Goal: Download file/media

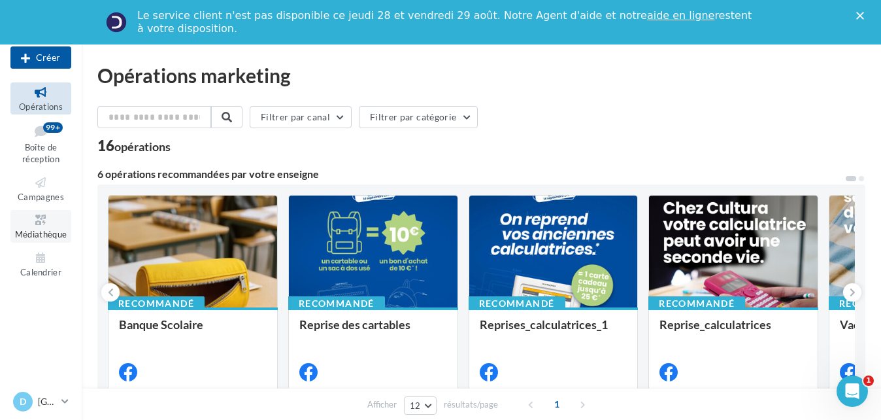
click at [46, 235] on span "Médiathèque" at bounding box center [41, 234] width 52 height 10
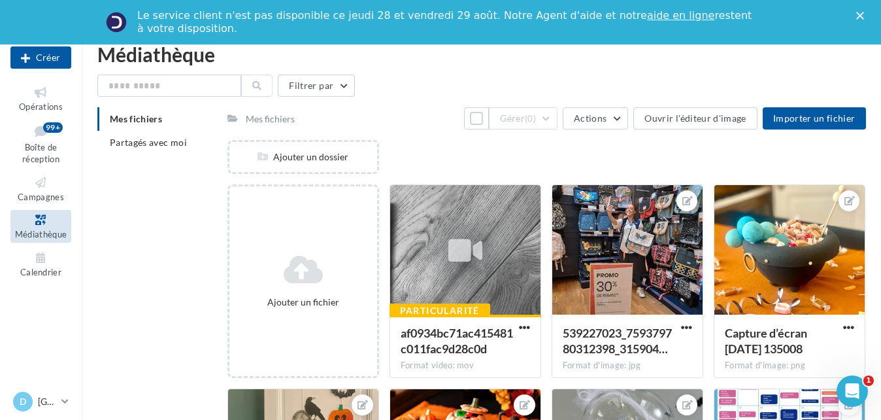
click at [161, 118] on span "Mes fichiers" at bounding box center [136, 118] width 52 height 11
click at [142, 154] on li "Partagés avec moi" at bounding box center [157, 143] width 120 height 24
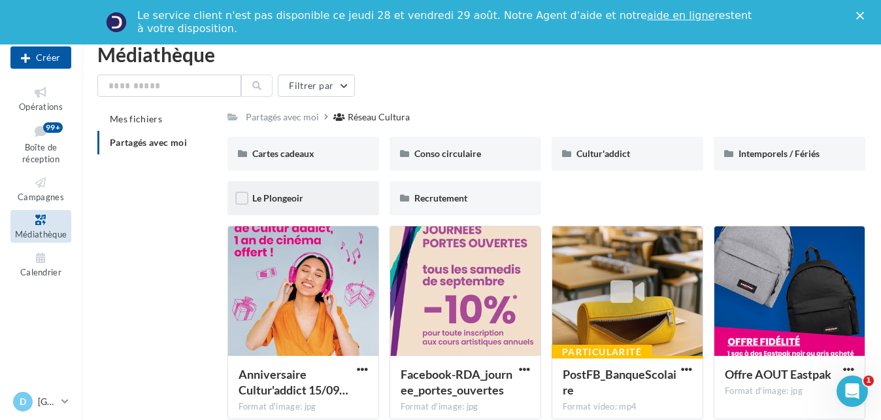
click at [244, 206] on div at bounding box center [241, 200] width 13 height 16
click at [259, 200] on span "Le Plongeoir" at bounding box center [277, 197] width 51 height 11
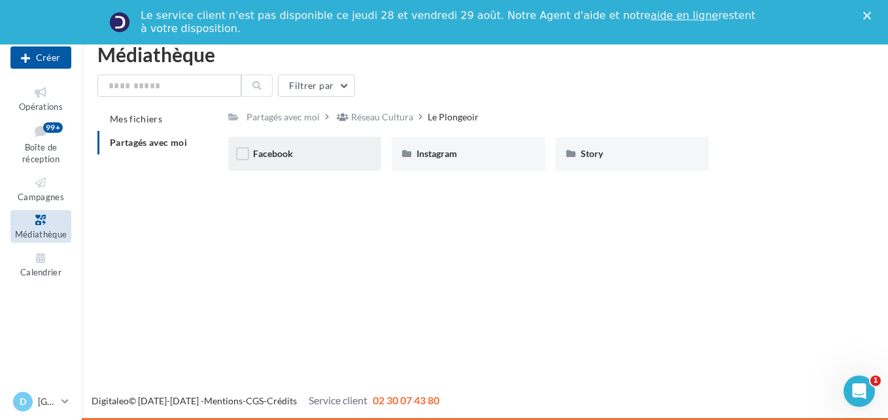
click at [325, 157] on div "Facebook" at bounding box center [304, 153] width 103 height 13
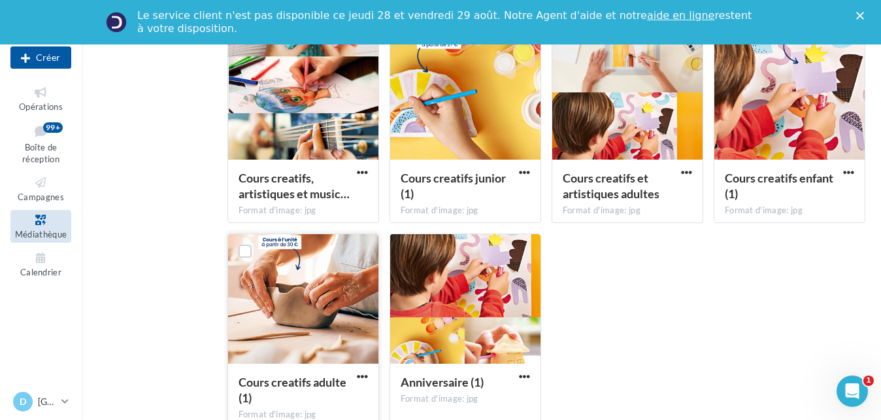
scroll to position [392, 0]
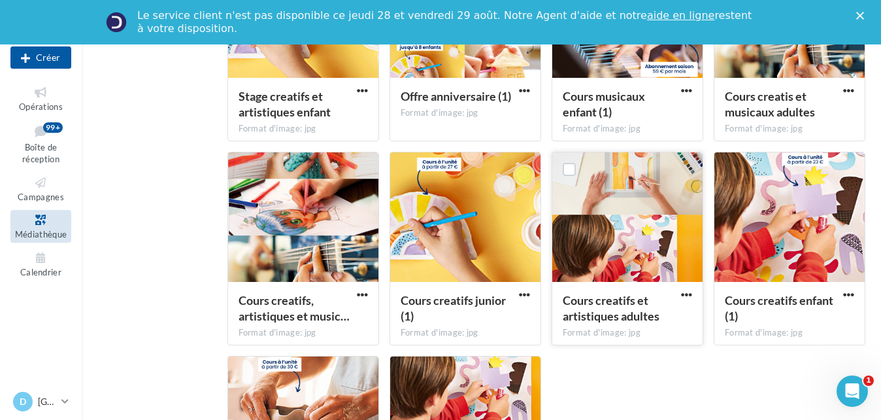
click at [633, 231] on div at bounding box center [627, 217] width 150 height 131
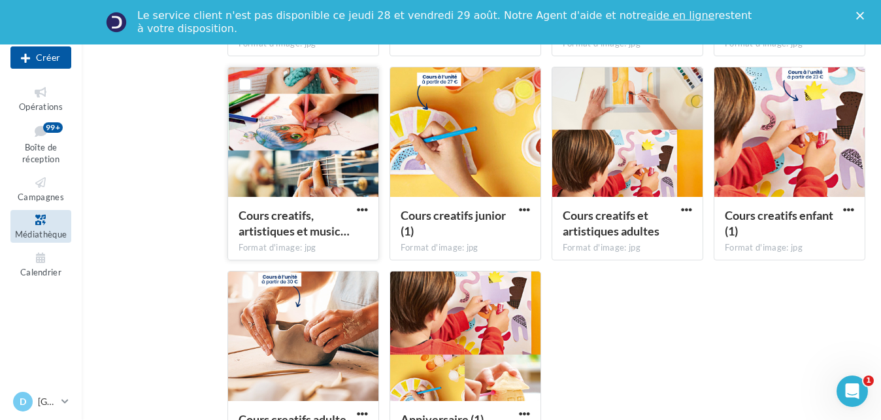
scroll to position [523, 0]
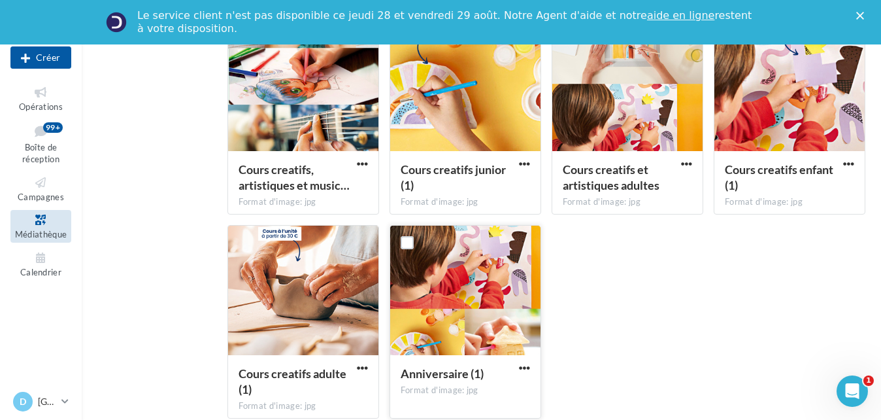
click at [510, 327] on div at bounding box center [465, 290] width 150 height 131
click at [529, 375] on button "button" at bounding box center [524, 368] width 16 height 13
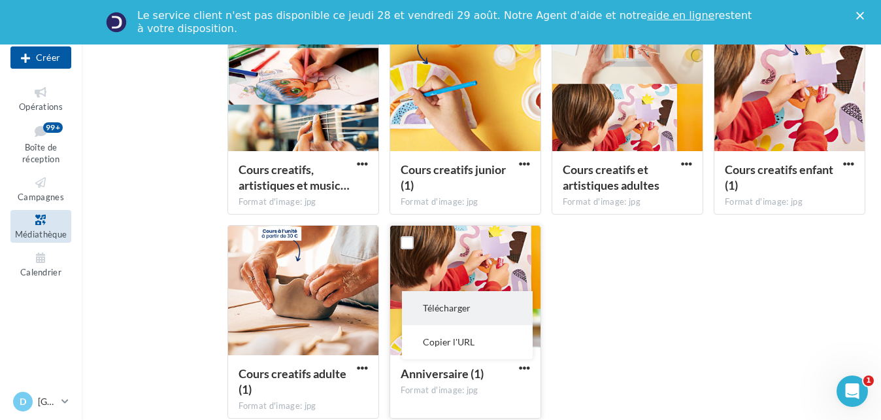
click at [499, 300] on button "Télécharger" at bounding box center [467, 308] width 131 height 34
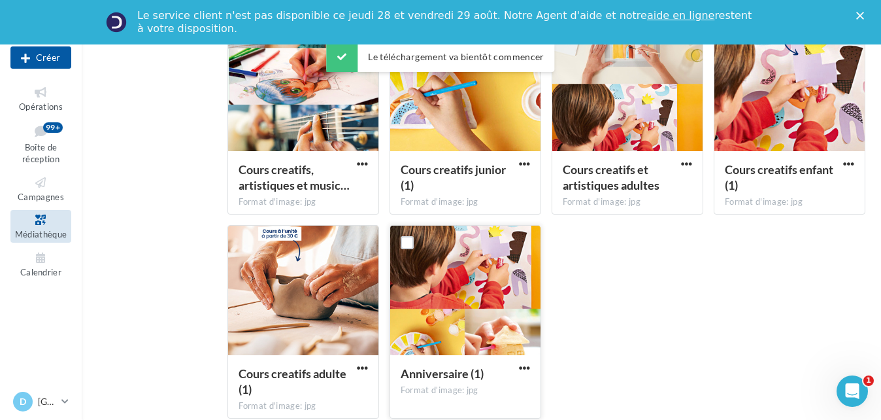
click at [633, 271] on div "Stages musicaux enfant (1) Format d'image: jpg Stages musicaux enfant (1) Stage…" at bounding box center [551, 21] width 649 height 816
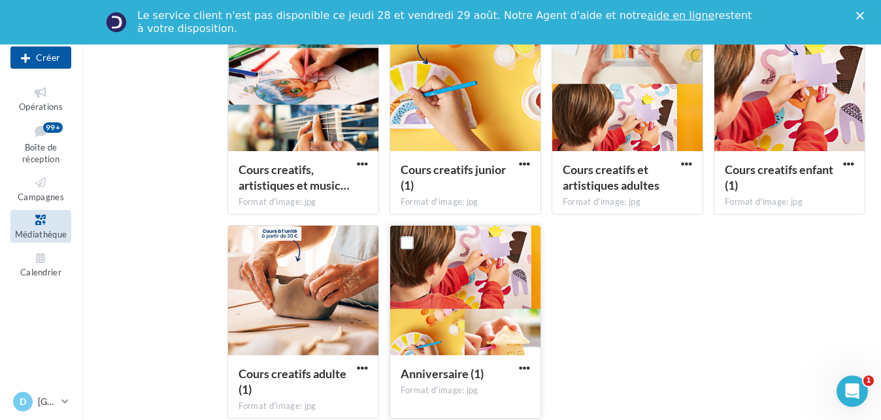
click at [672, 246] on div "Stages musicaux enfant (1) Format d'image: jpg Stages musicaux enfant (1) Stage…" at bounding box center [551, 21] width 649 height 816
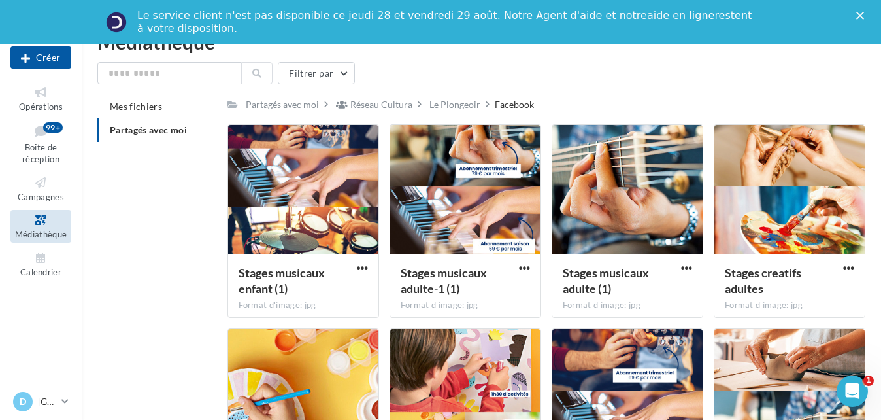
scroll to position [0, 0]
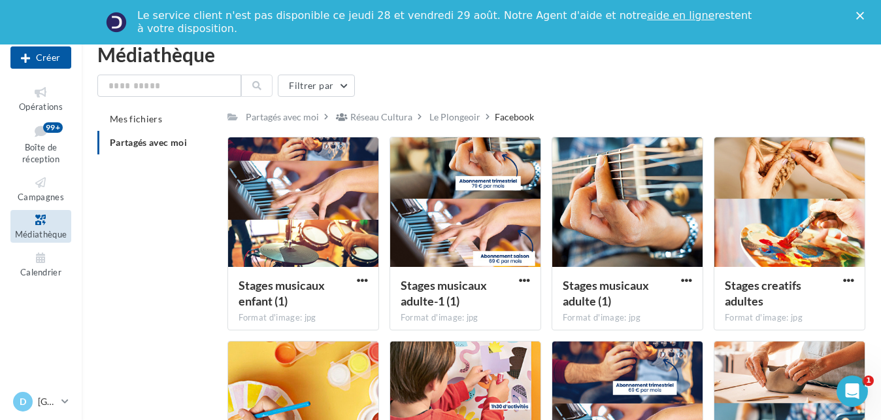
click at [142, 135] on li "Partagés avec moi" at bounding box center [157, 143] width 120 height 24
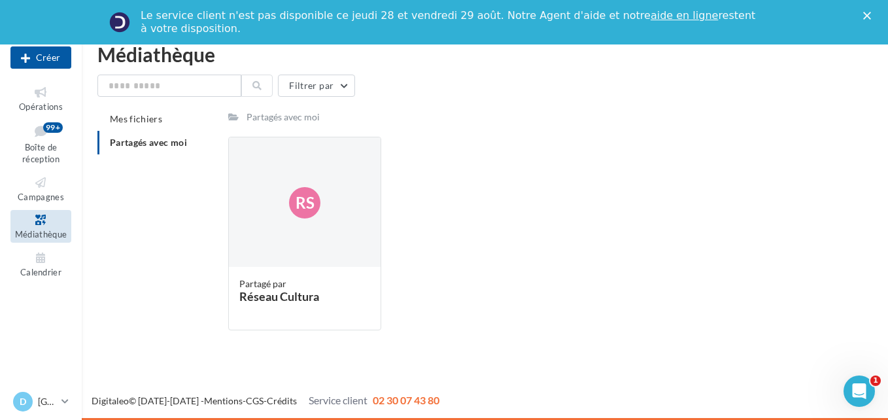
click at [159, 142] on span "Partagés avec moi" at bounding box center [148, 142] width 77 height 11
click at [333, 218] on div "Rs" at bounding box center [305, 202] width 152 height 131
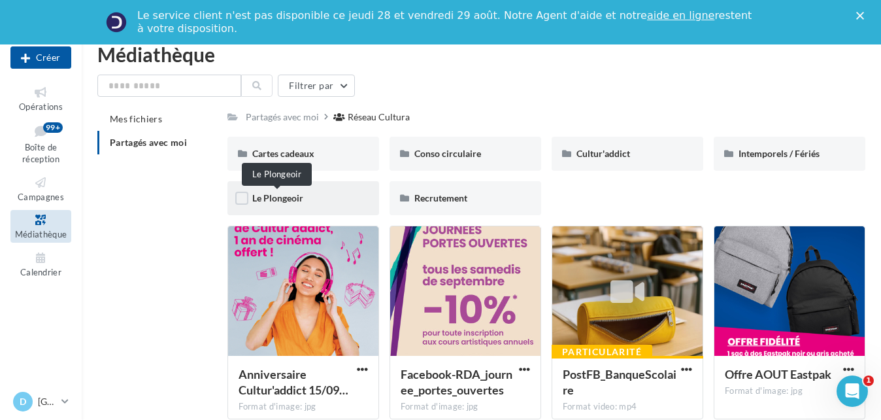
click at [283, 197] on span "Le Plongeoir" at bounding box center [277, 197] width 51 height 11
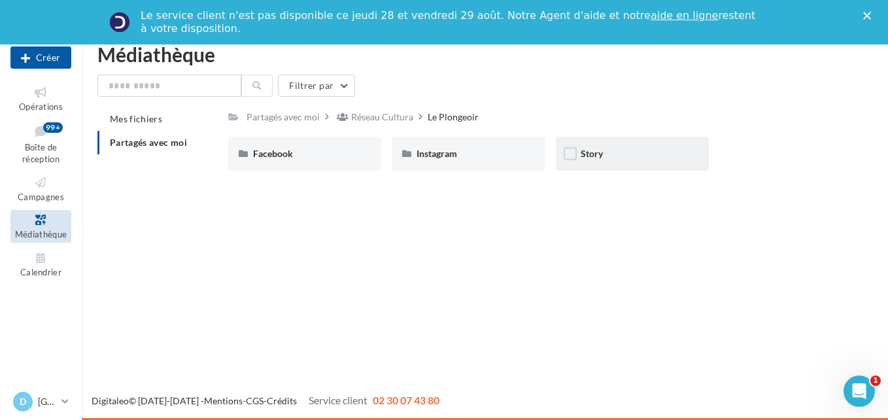
click at [610, 147] on div "Story" at bounding box center [631, 153] width 103 height 13
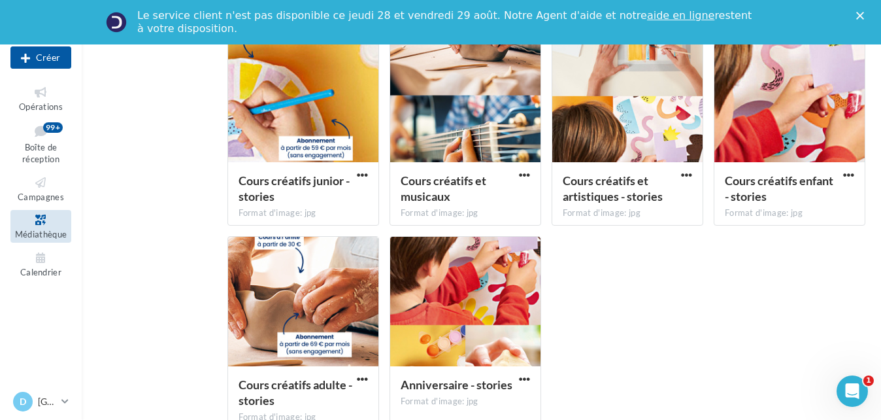
scroll to position [523, 0]
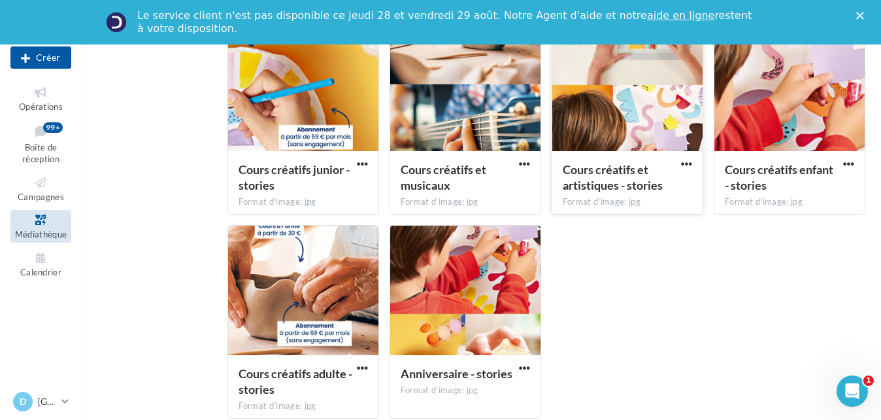
click at [614, 184] on span "Cours créatifs et artistiques - stories" at bounding box center [613, 177] width 100 height 30
click at [643, 120] on div at bounding box center [627, 87] width 150 height 131
click at [688, 167] on span "button" at bounding box center [686, 163] width 11 height 11
click at [648, 184] on button "Télécharger" at bounding box center [629, 190] width 131 height 34
click at [525, 283] on div at bounding box center [465, 290] width 150 height 131
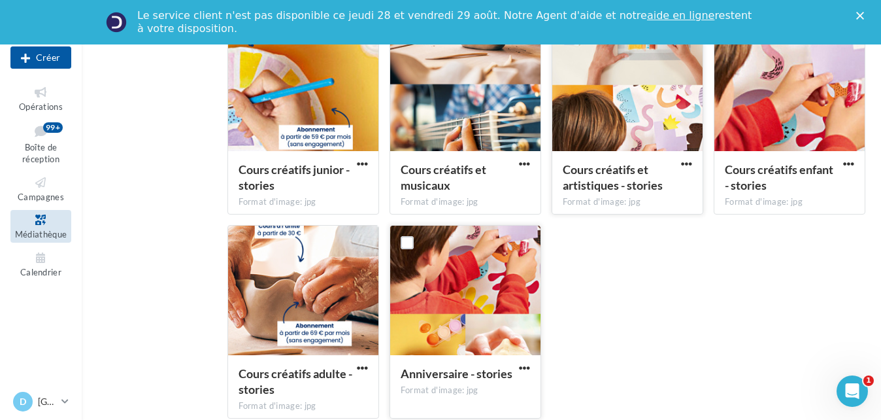
click at [455, 252] on div at bounding box center [465, 290] width 150 height 131
click at [526, 362] on span "button" at bounding box center [524, 367] width 11 height 11
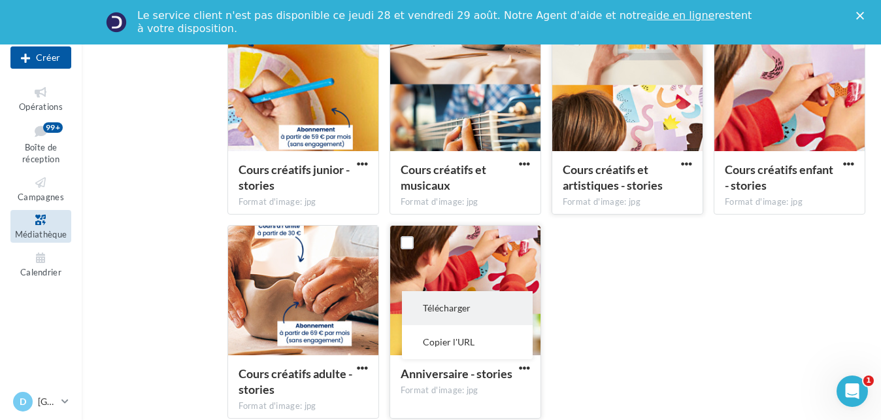
click at [484, 302] on button "Télécharger" at bounding box center [467, 308] width 131 height 34
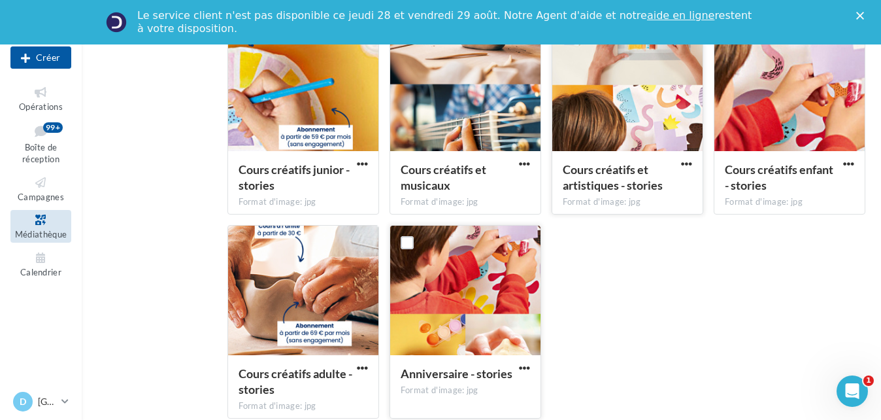
click at [701, 293] on div "Stages musicaux 1 - stories Format d'image: jpg Stages musicaux 1 - stories Sta…" at bounding box center [551, 21] width 649 height 816
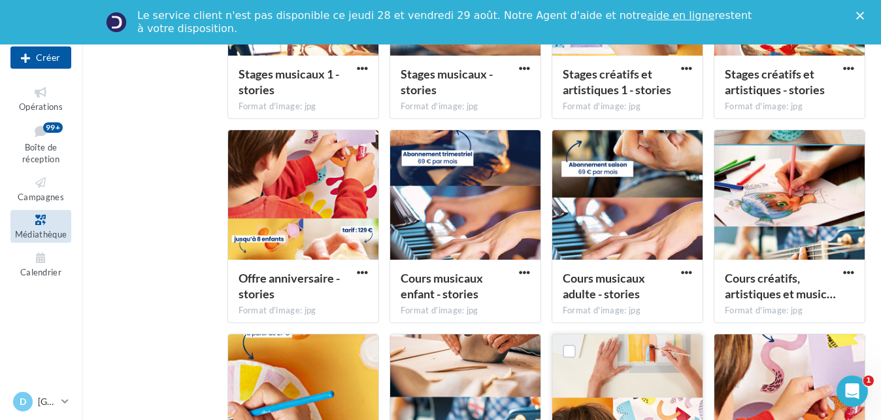
scroll to position [196, 0]
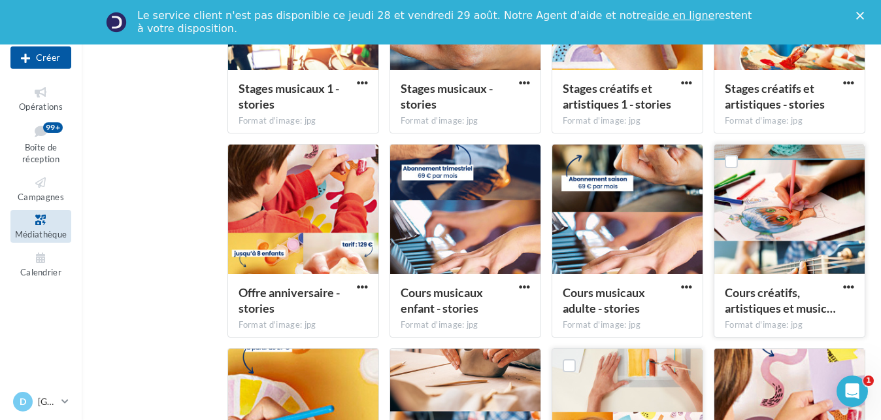
click at [790, 209] on div at bounding box center [789, 209] width 150 height 131
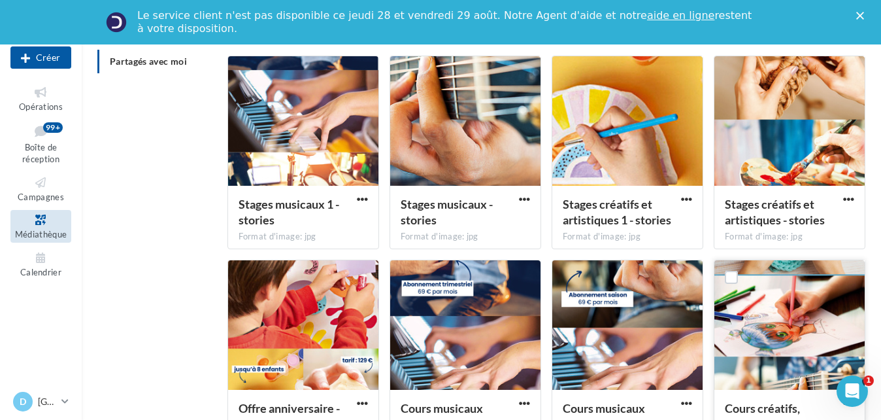
scroll to position [0, 0]
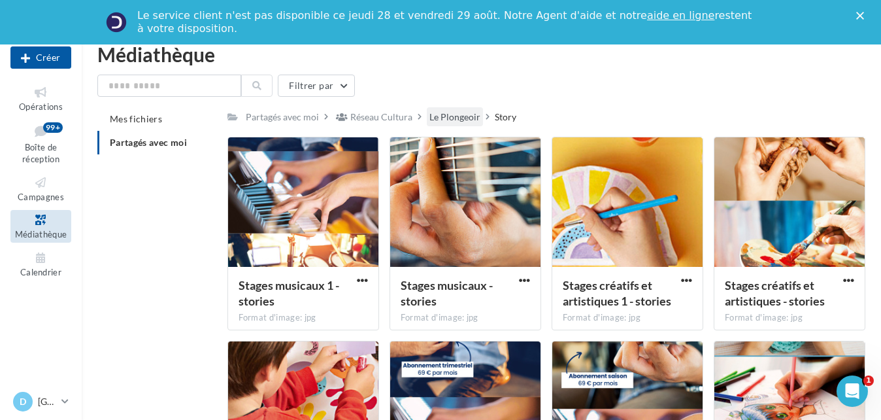
click at [475, 115] on div "Le Plongeoir" at bounding box center [454, 116] width 51 height 13
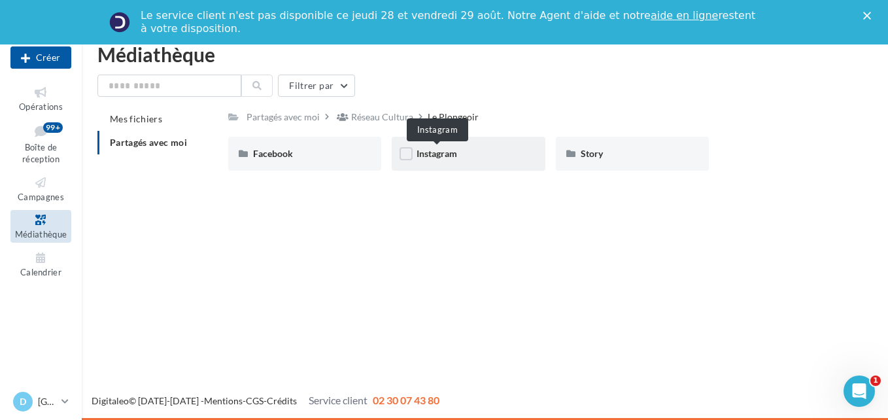
click at [439, 156] on span "Instagram" at bounding box center [436, 153] width 41 height 11
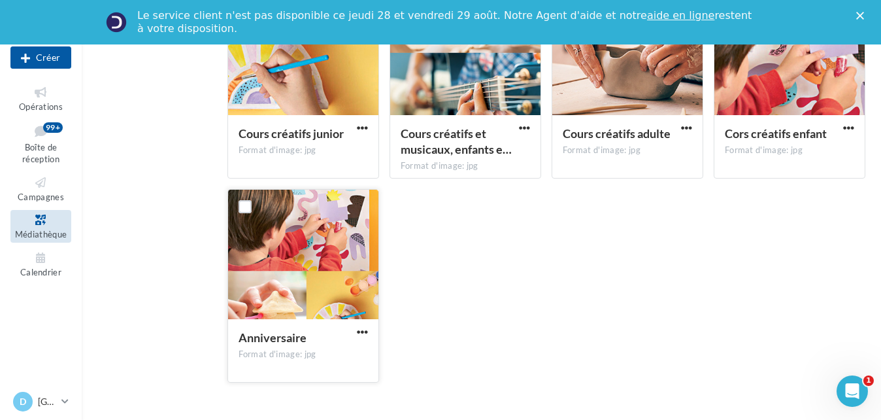
scroll to position [588, 0]
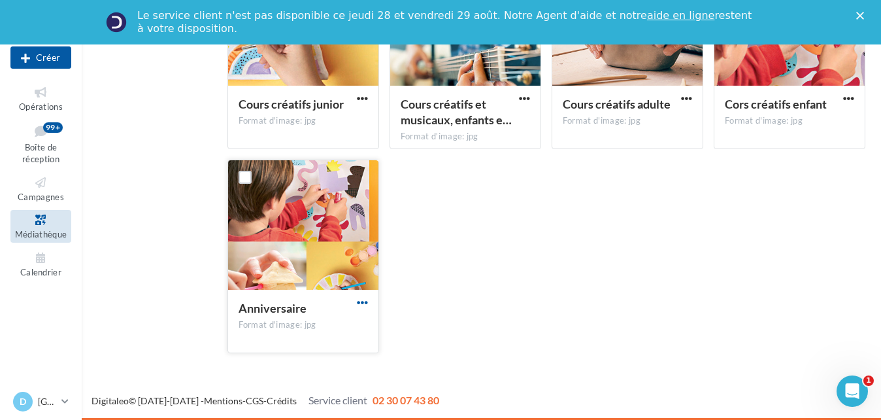
click at [367, 300] on span "button" at bounding box center [362, 302] width 11 height 11
click at [314, 342] on button "Télécharger" at bounding box center [305, 329] width 131 height 34
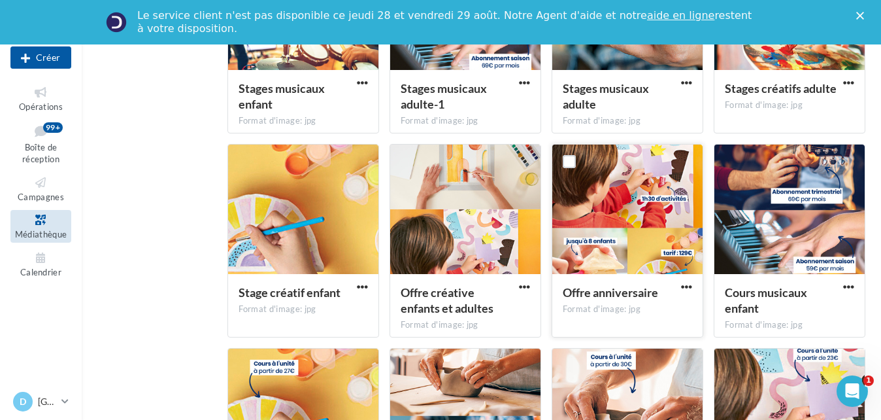
scroll to position [0, 0]
